Goal: Task Accomplishment & Management: Use online tool/utility

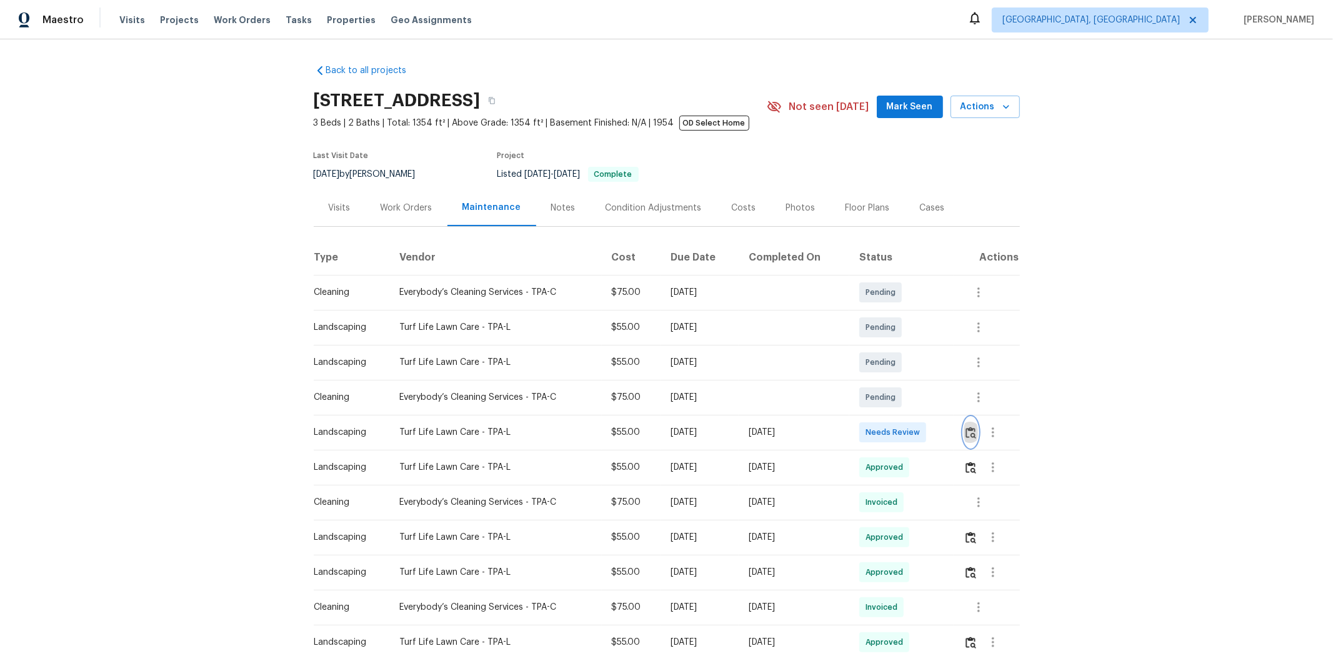
click at [948, 436] on img "button" at bounding box center [971, 433] width 11 height 12
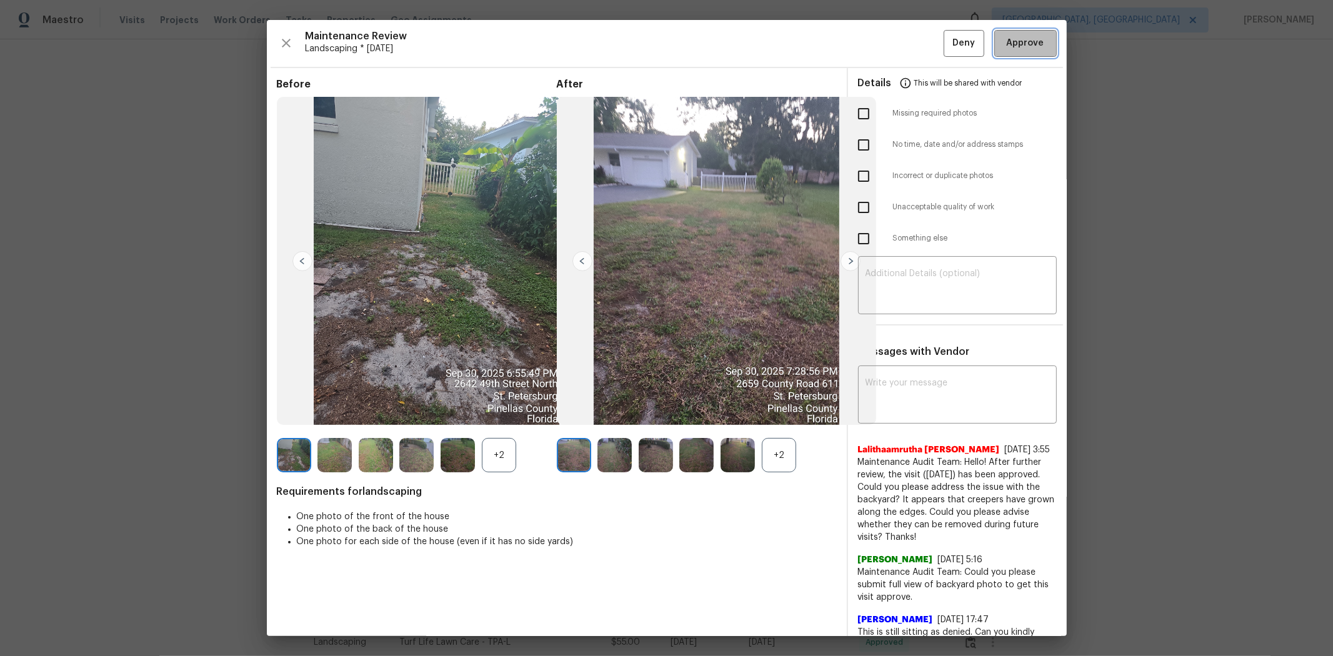
click at [948, 44] on span "Approve" at bounding box center [1025, 44] width 43 height 16
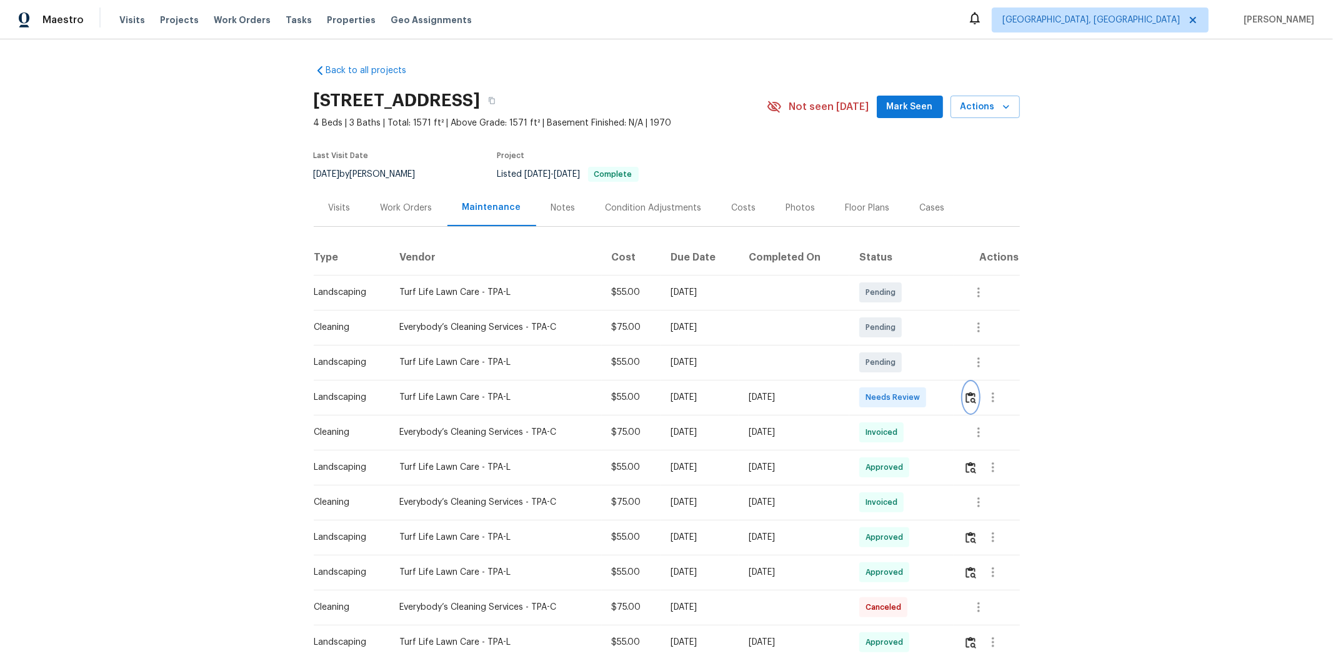
click at [948, 392] on img "button" at bounding box center [971, 398] width 11 height 12
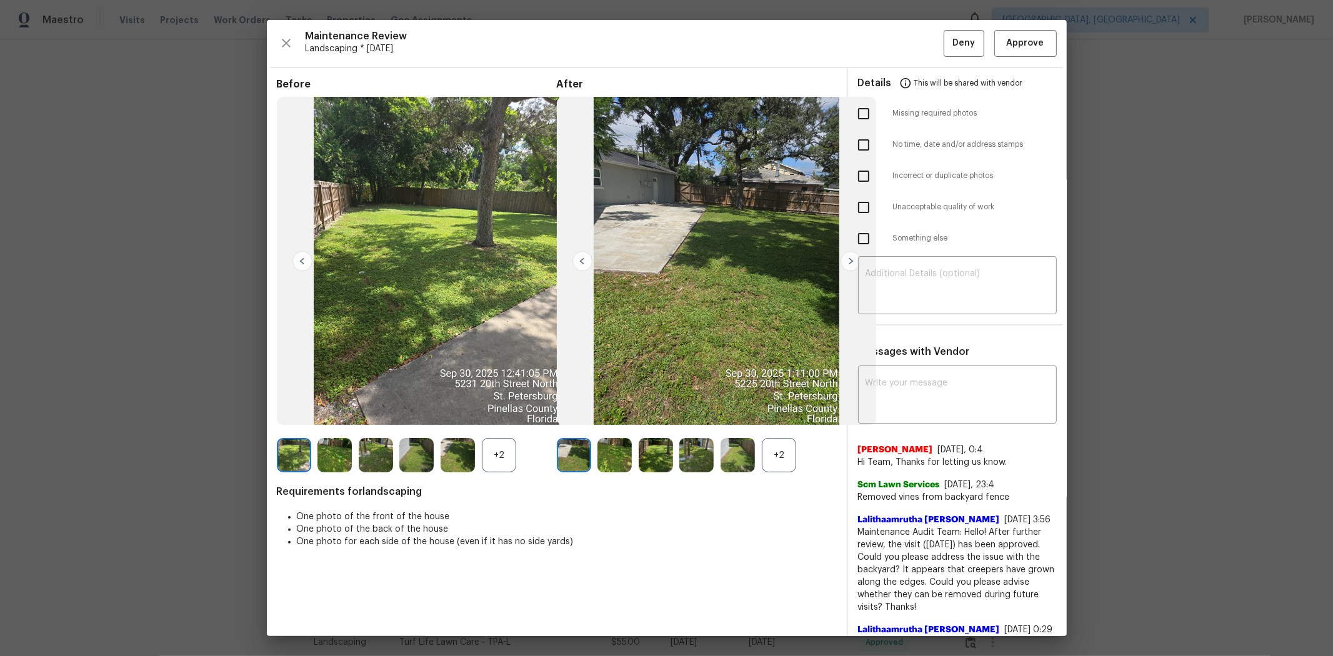
click at [948, 23] on div "Maintenance Review Landscaping * [DATE] Deny Approve Before +2 After +2 Require…" at bounding box center [667, 328] width 800 height 616
click at [948, 40] on span "Approve" at bounding box center [1026, 44] width 38 height 16
